Goal: Information Seeking & Learning: Learn about a topic

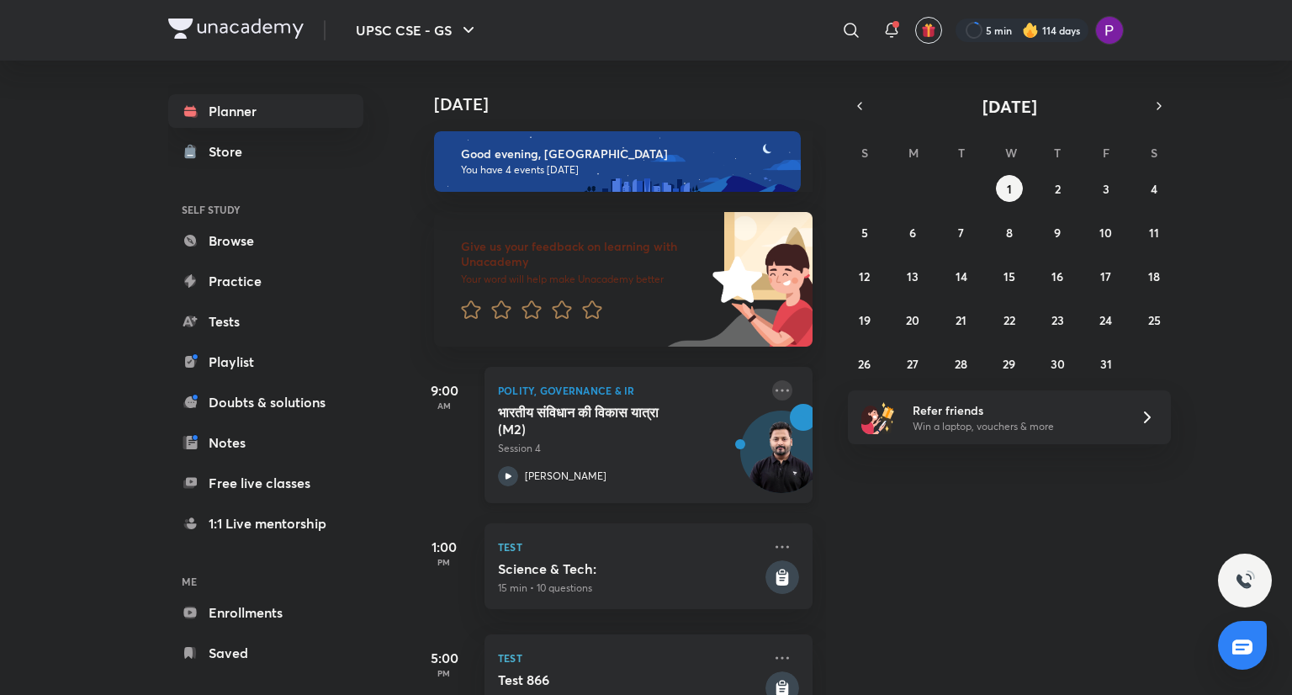
click at [774, 391] on icon at bounding box center [782, 390] width 20 height 20
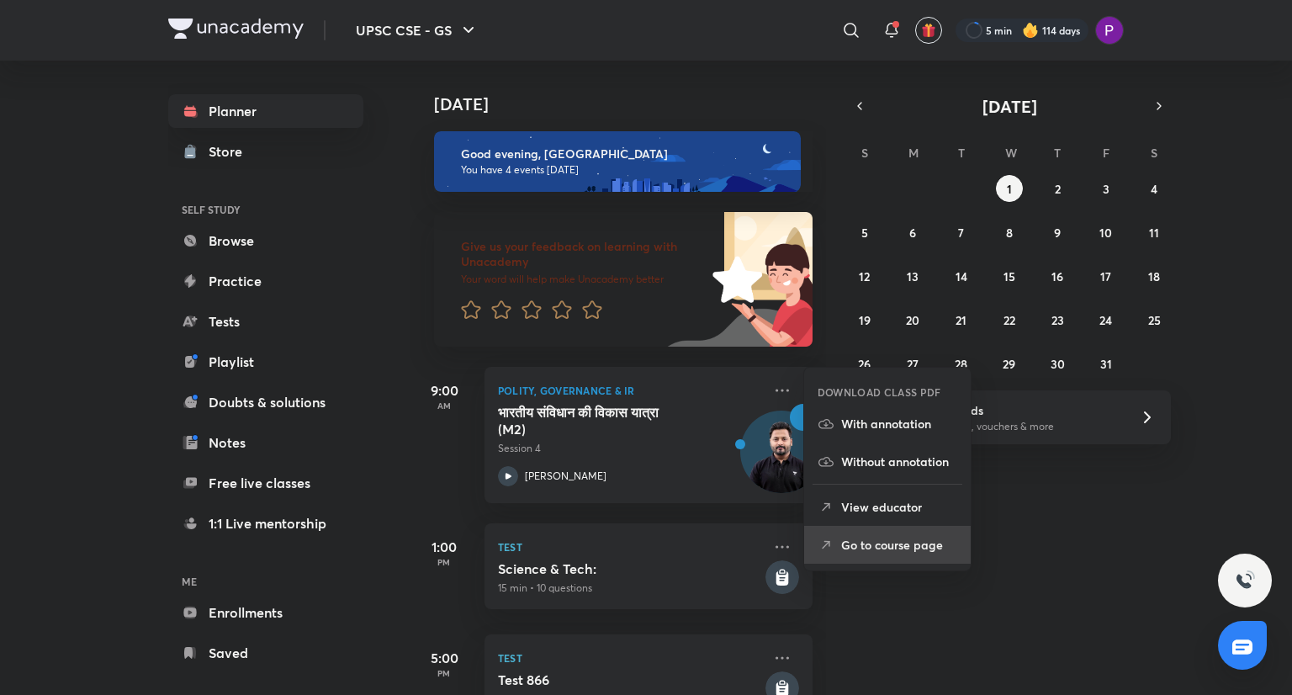
click at [887, 549] on p "Go to course page" at bounding box center [899, 545] width 116 height 18
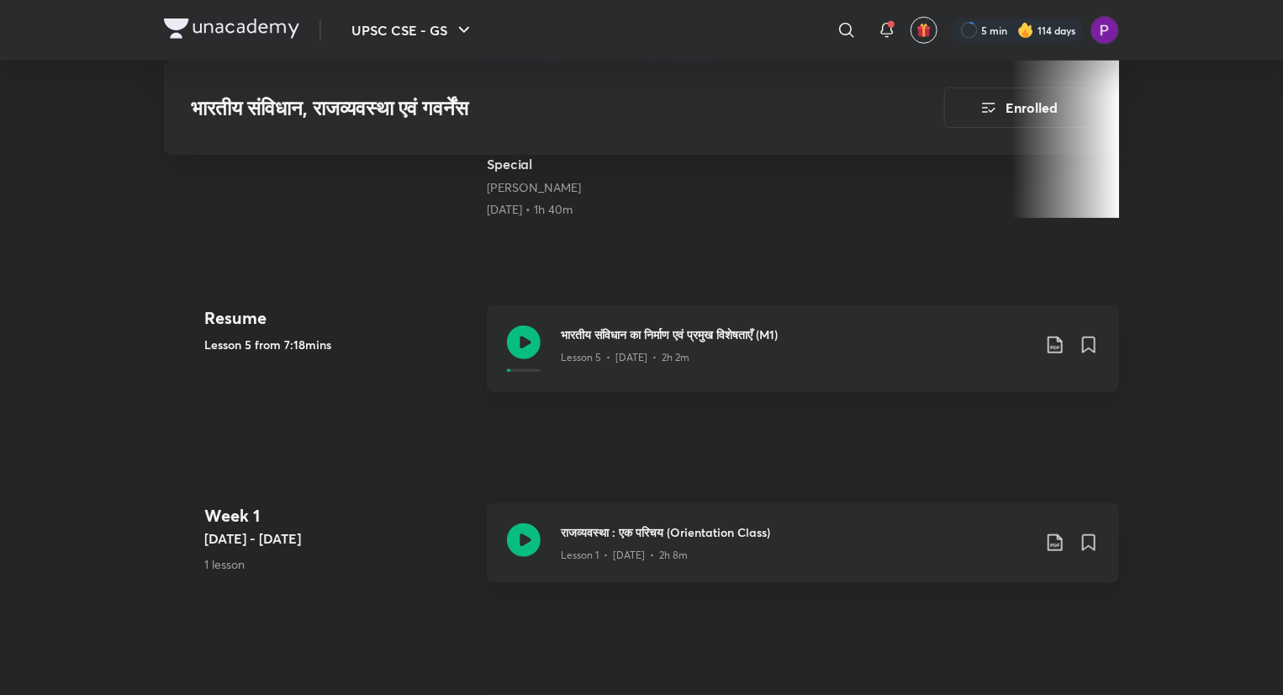
scroll to position [614, 0]
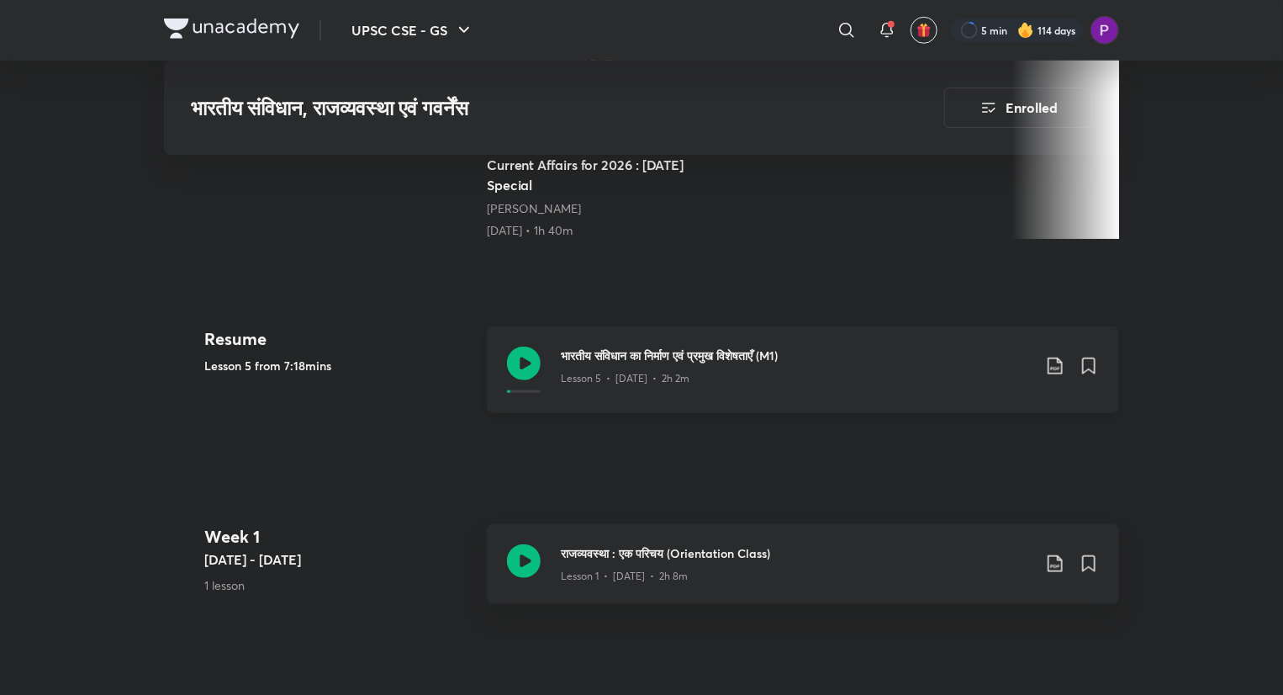
click at [701, 378] on div "Lesson 5 • [DATE] • 2h 2m" at bounding box center [796, 375] width 471 height 22
